Goal: Task Accomplishment & Management: Use online tool/utility

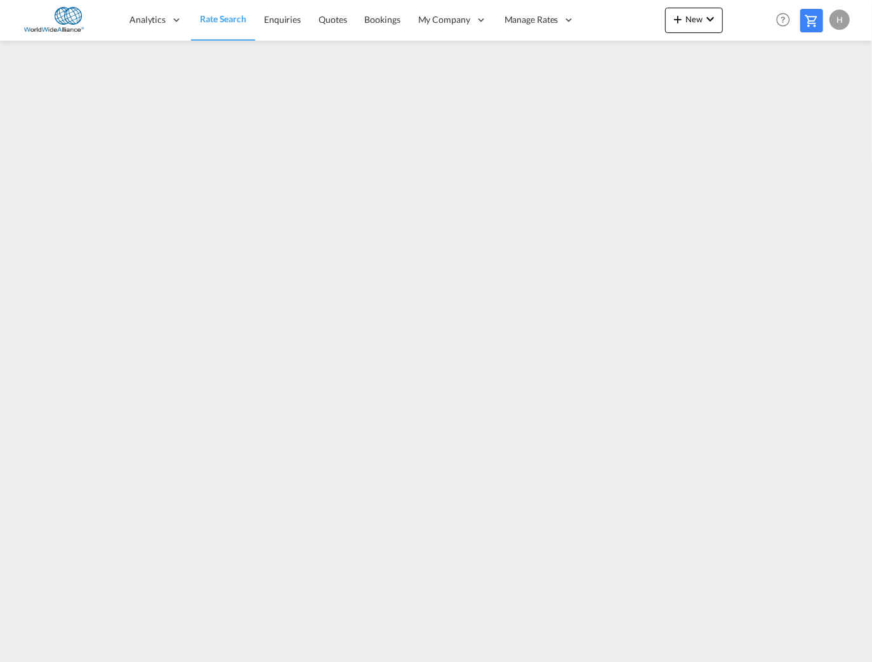
click at [219, 20] on span "Rate Search" at bounding box center [223, 18] width 46 height 11
click at [210, 18] on span "Rate Search" at bounding box center [223, 18] width 46 height 11
